Goal: Task Accomplishment & Management: Manage account settings

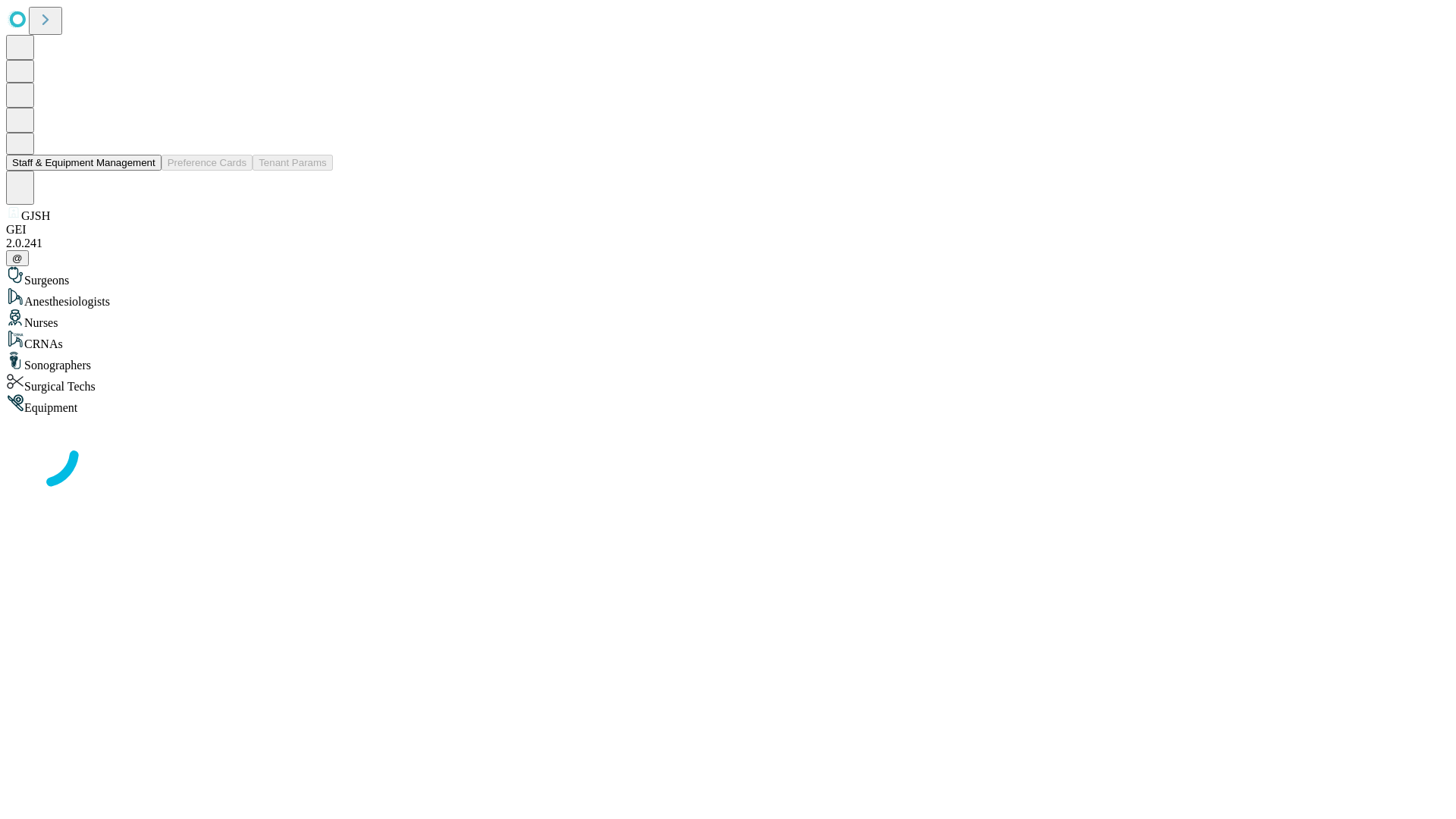
click at [145, 170] on button "Staff & Equipment Management" at bounding box center [84, 162] width 156 height 15
